Goal: Navigation & Orientation: Find specific page/section

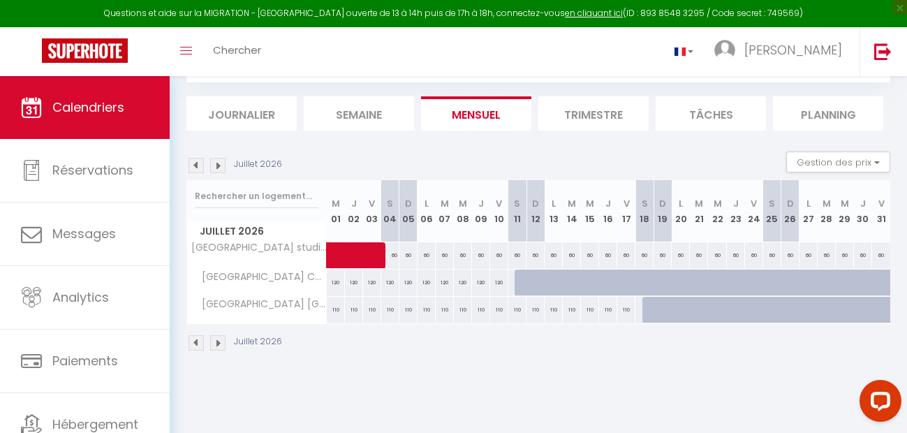
scroll to position [76, 0]
click at [214, 166] on img at bounding box center [217, 165] width 15 height 15
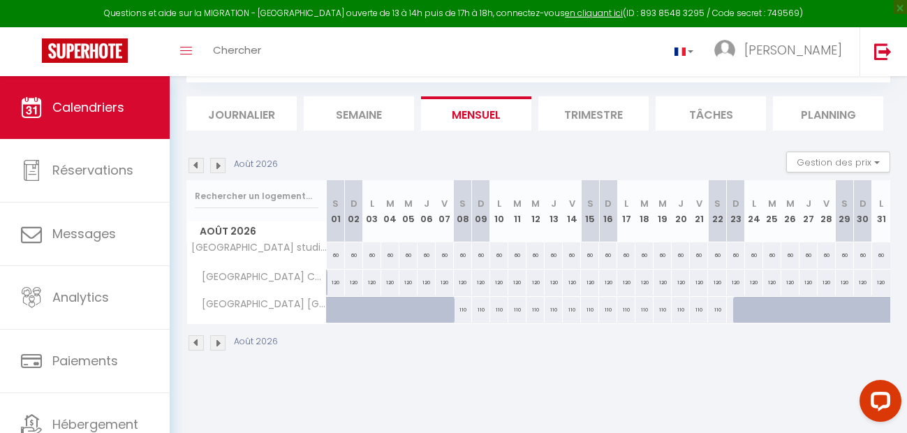
click at [214, 165] on img at bounding box center [217, 165] width 15 height 15
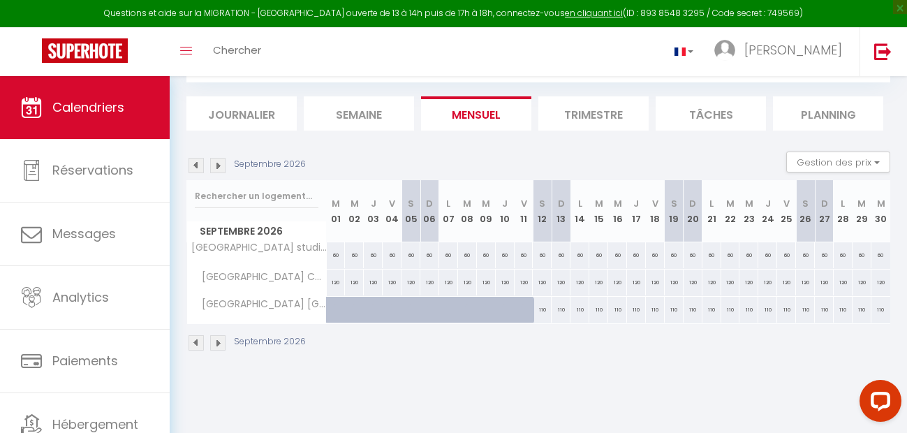
click at [215, 165] on img at bounding box center [217, 165] width 15 height 15
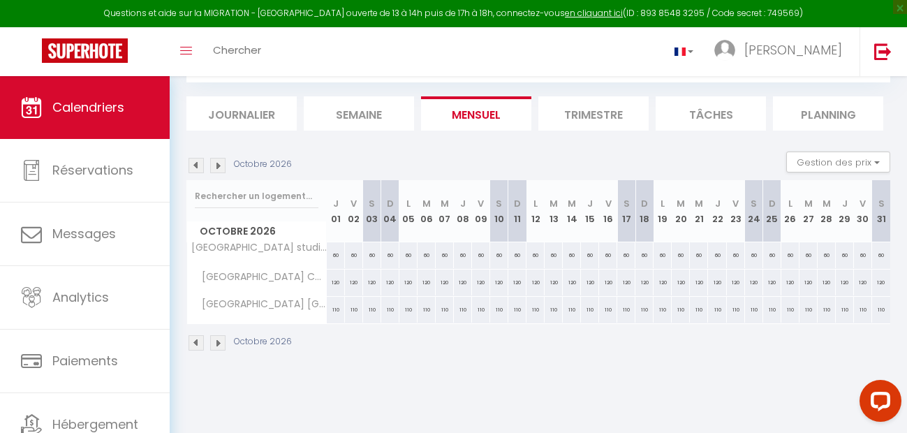
click at [196, 166] on img at bounding box center [195, 165] width 15 height 15
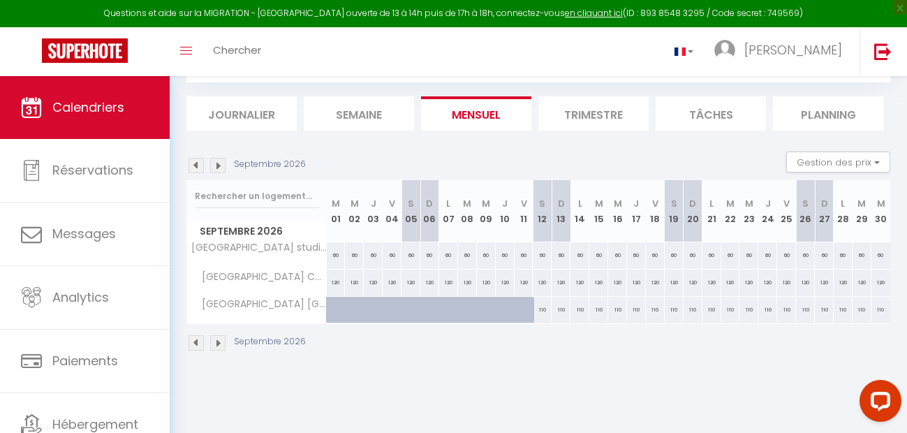
click at [220, 168] on img at bounding box center [217, 165] width 15 height 15
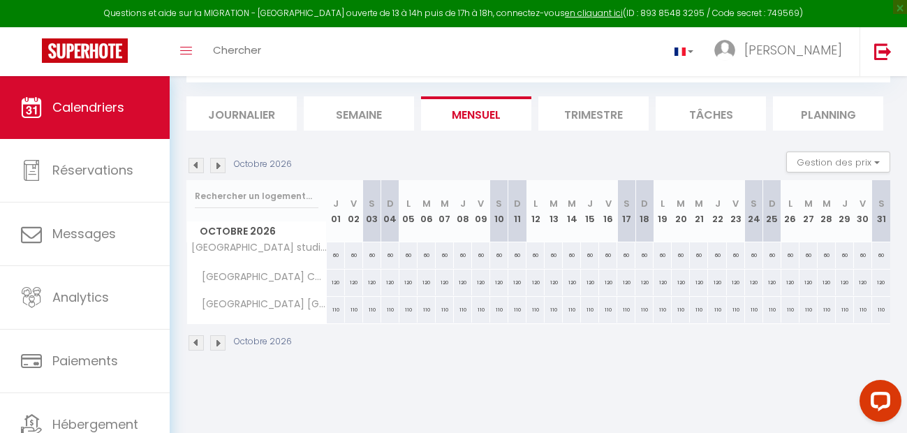
click at [220, 168] on img at bounding box center [217, 165] width 15 height 15
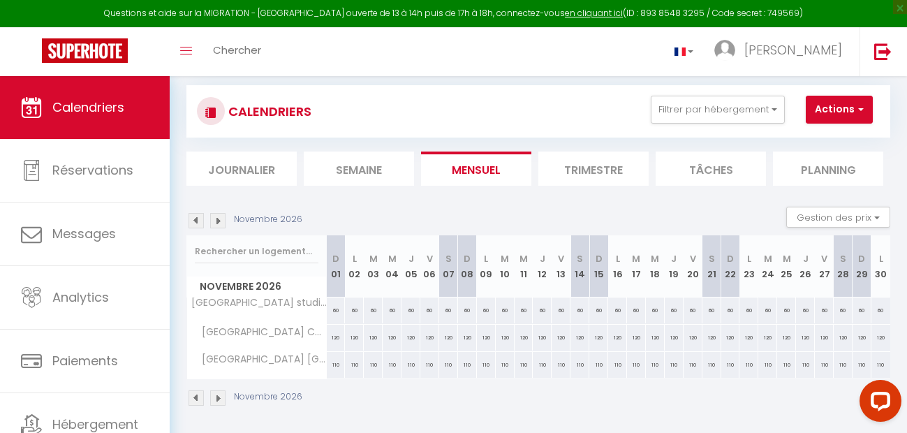
scroll to position [0, 0]
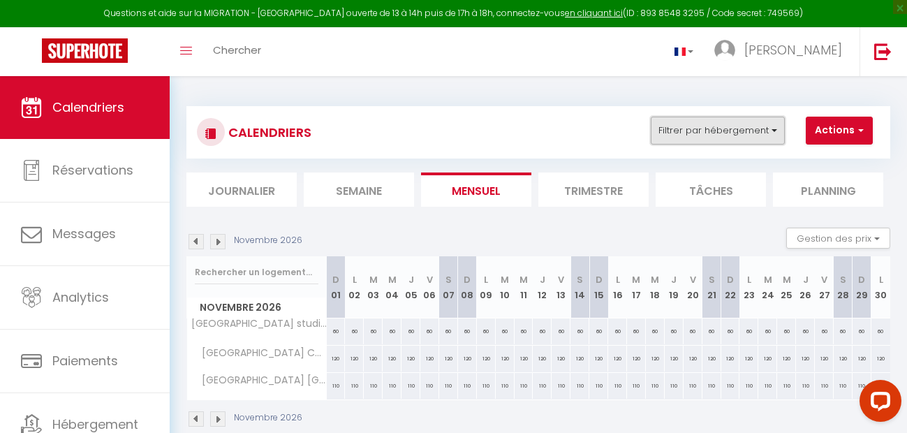
click at [723, 131] on button "Filtrer par hébergement" at bounding box center [718, 131] width 134 height 28
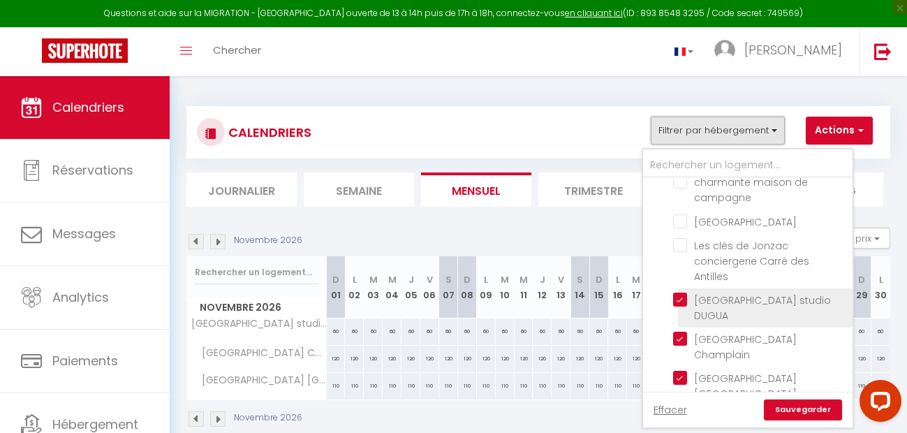
scroll to position [117, 0]
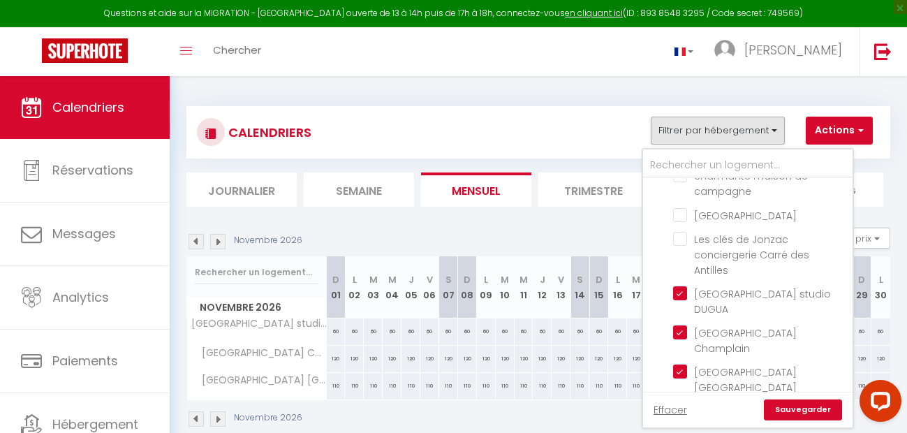
click at [533, 411] on div "Novembre 2026" at bounding box center [538, 420] width 704 height 41
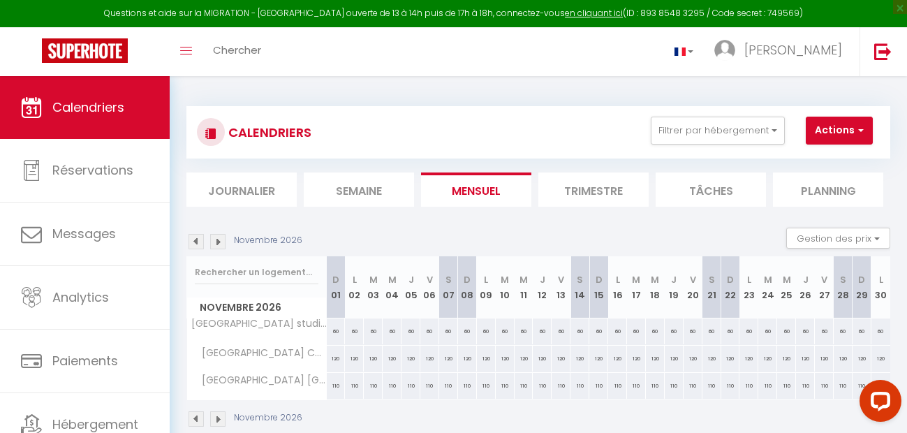
click at [195, 243] on img at bounding box center [195, 241] width 15 height 15
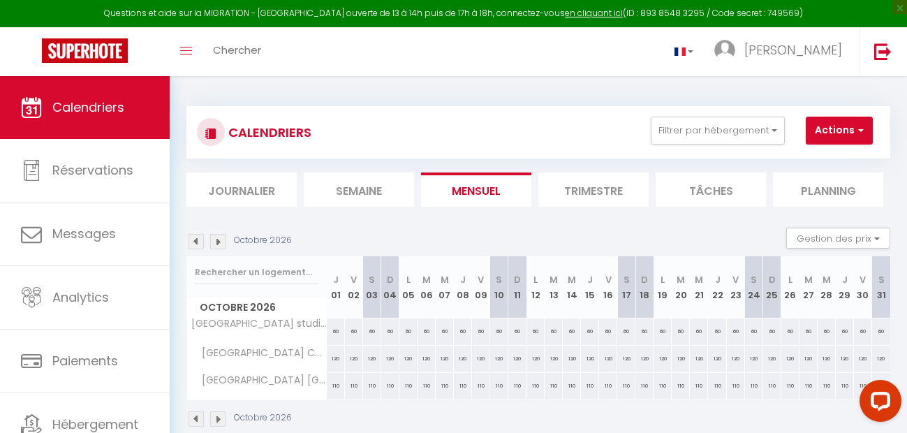
click at [195, 243] on img at bounding box center [195, 241] width 15 height 15
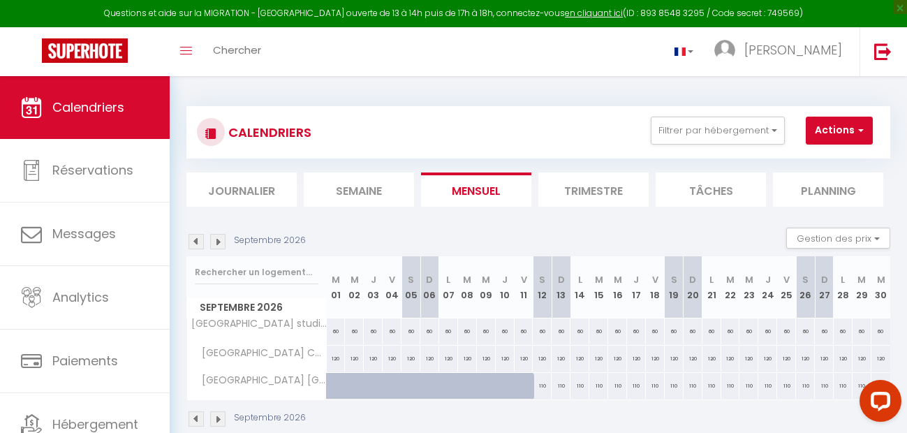
click at [195, 243] on img at bounding box center [195, 241] width 15 height 15
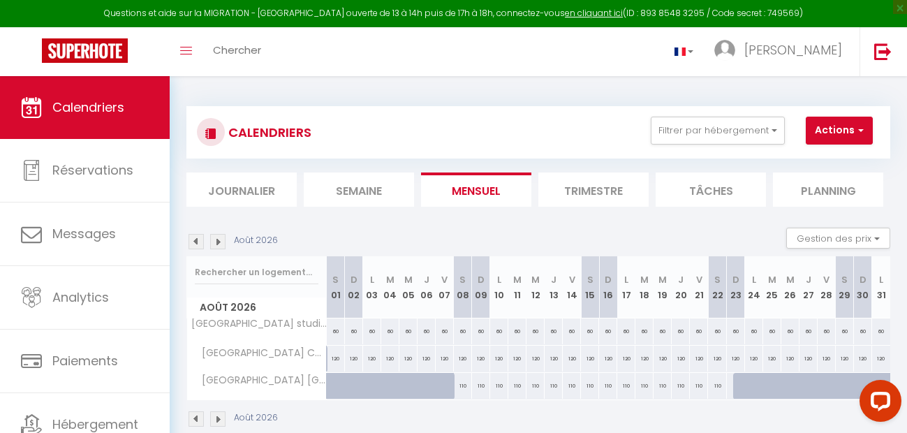
click at [195, 245] on img at bounding box center [195, 241] width 15 height 15
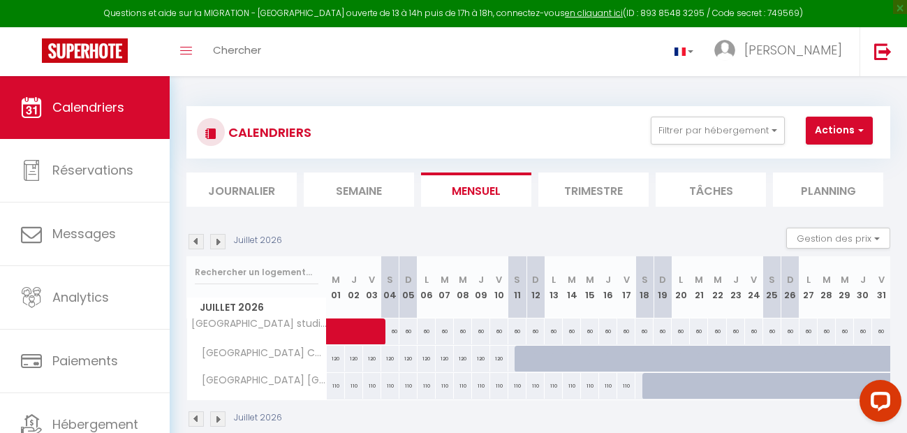
click at [195, 245] on img at bounding box center [195, 241] width 15 height 15
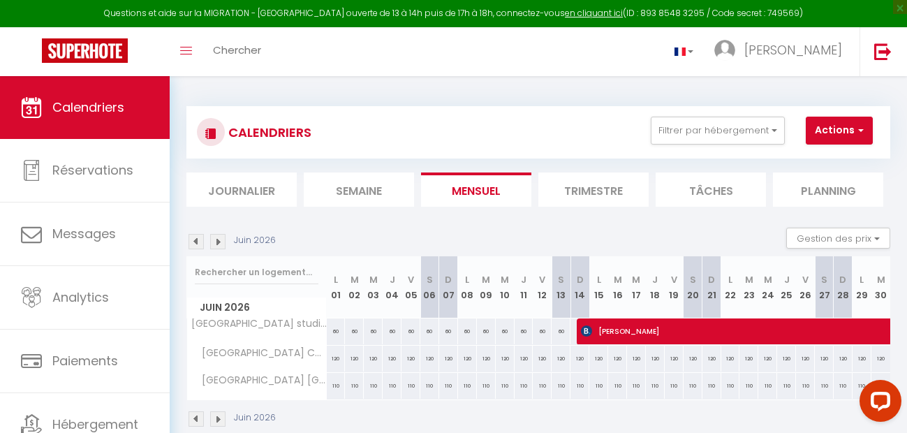
click at [196, 245] on img at bounding box center [195, 241] width 15 height 15
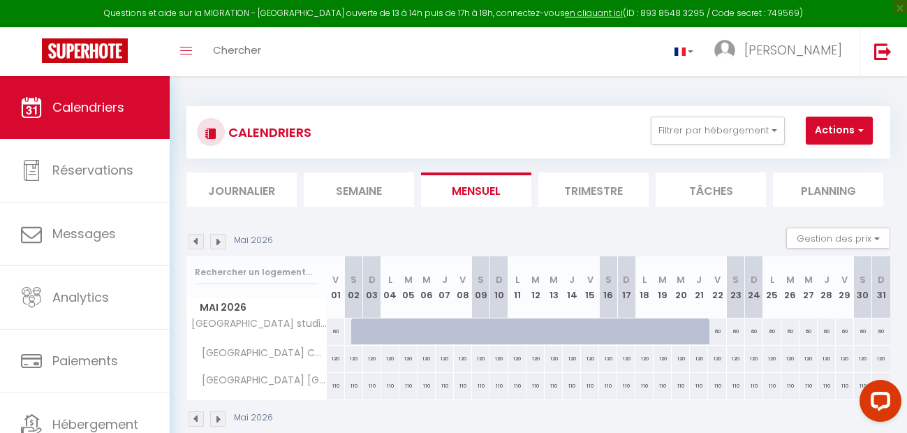
click at [196, 245] on img at bounding box center [195, 241] width 15 height 15
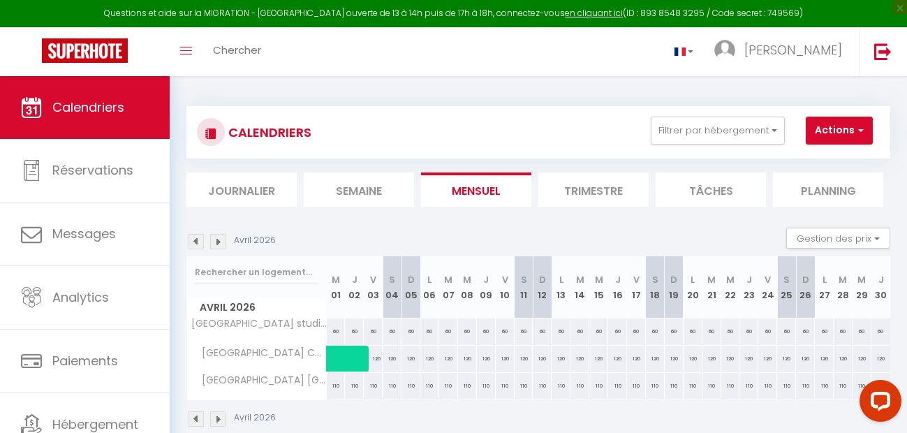
click at [196, 245] on img at bounding box center [195, 241] width 15 height 15
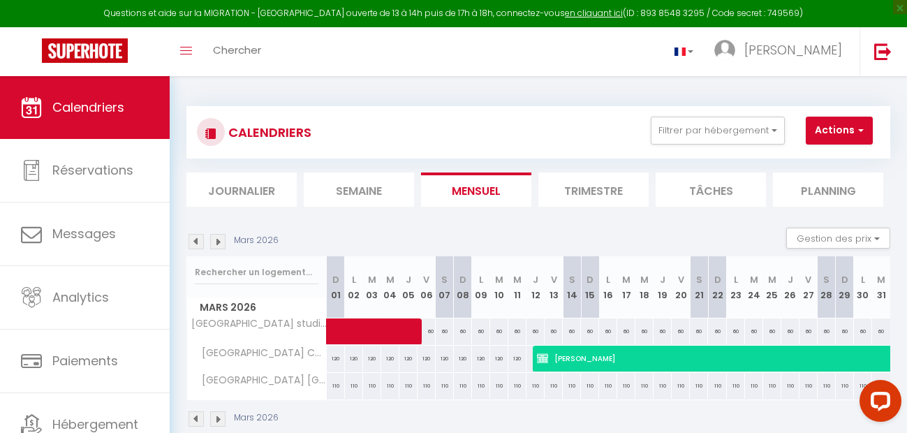
click at [317, 218] on section "[DATE] Gestion des prix Nb Nuits minimum Règles Disponibilité [DATE] D 01 L 02 …" at bounding box center [538, 328] width 704 height 228
